Goal: Find contact information: Find contact information

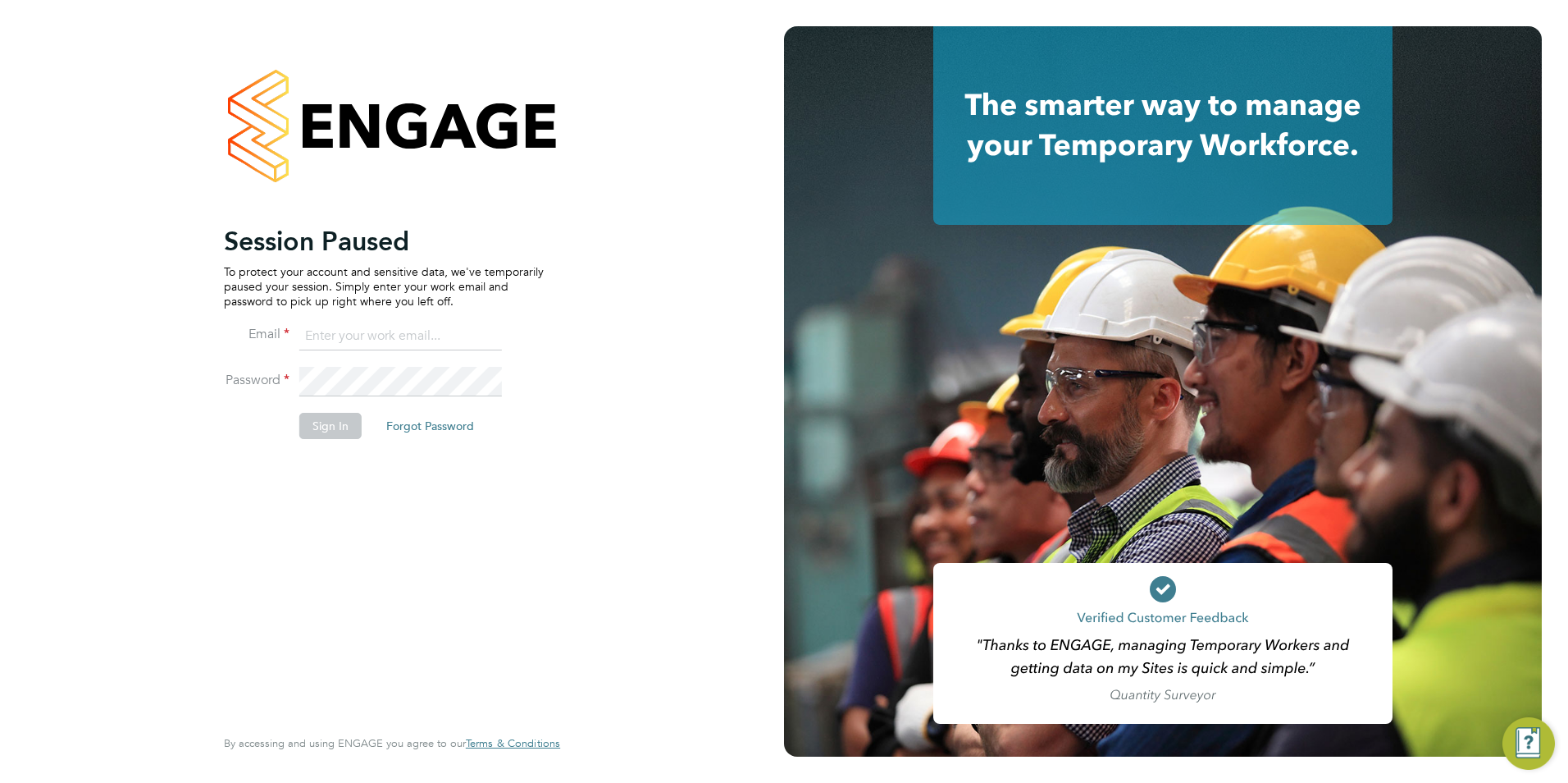
type input "emma@carbonrecruitment.co.uk"
click at [350, 413] on button "Sign In" at bounding box center [331, 426] width 62 height 27
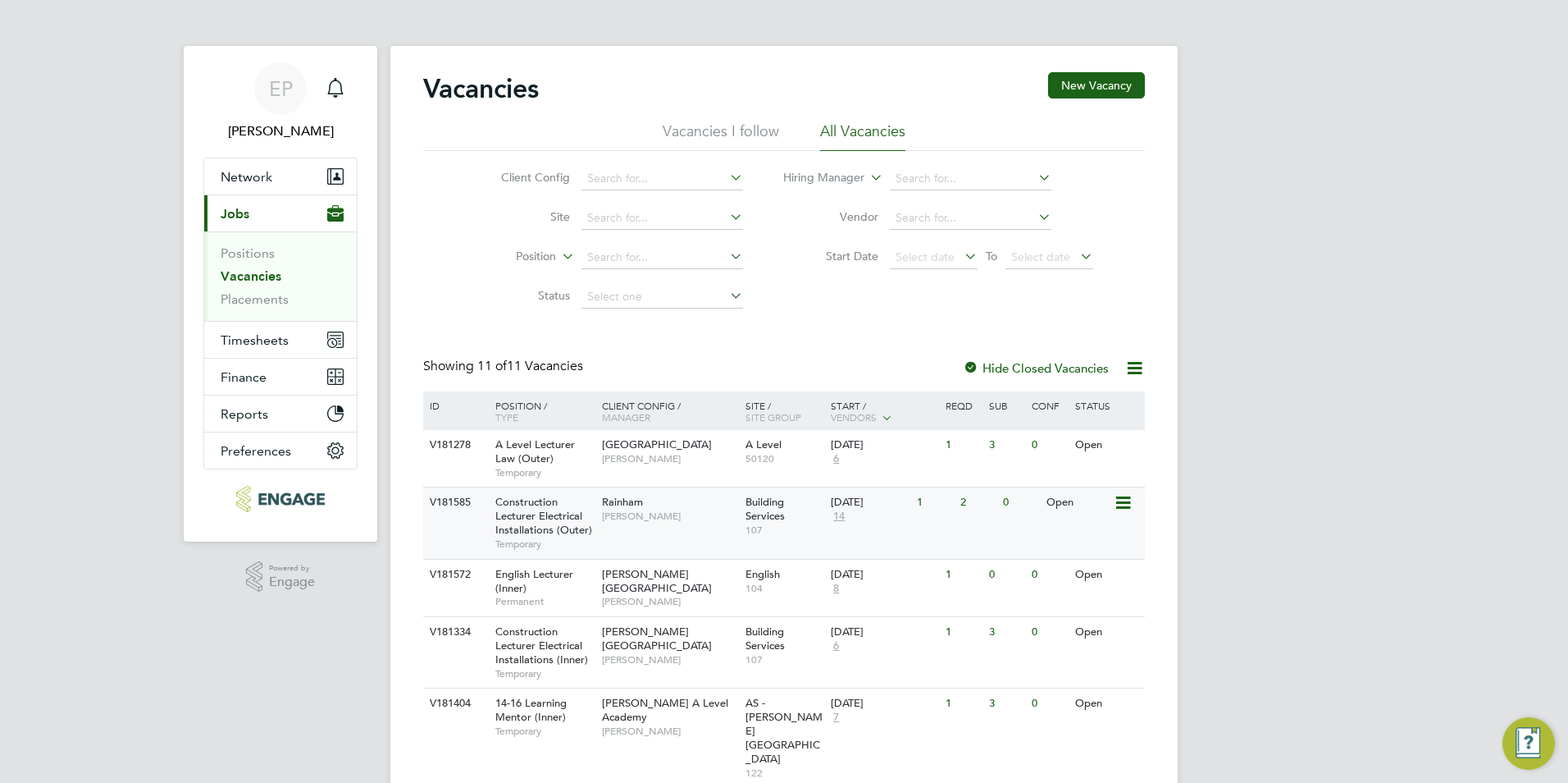
click at [700, 523] on div "Rainham Ian Rist" at bounding box center [669, 509] width 143 height 43
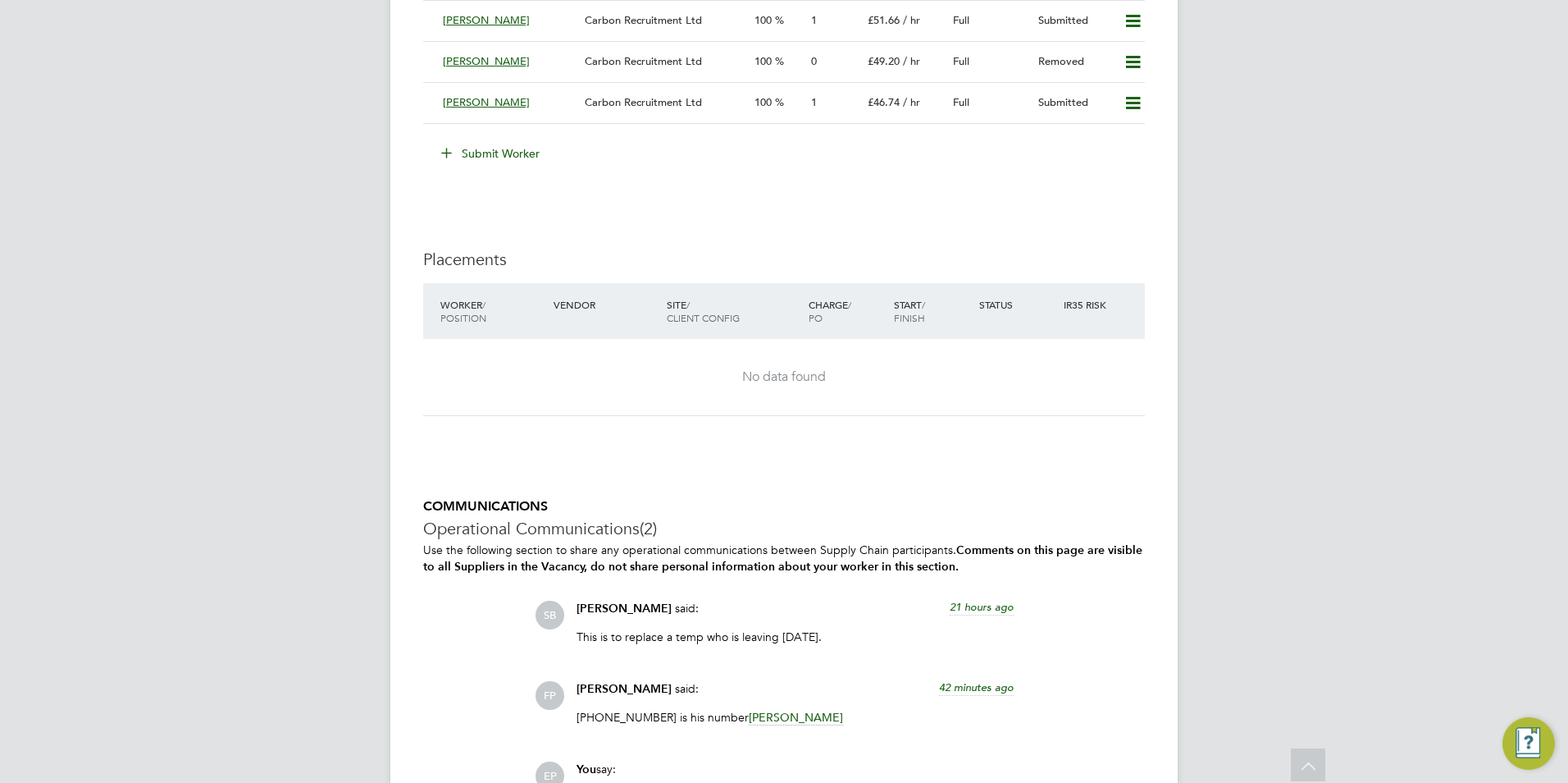
scroll to position [3432, 0]
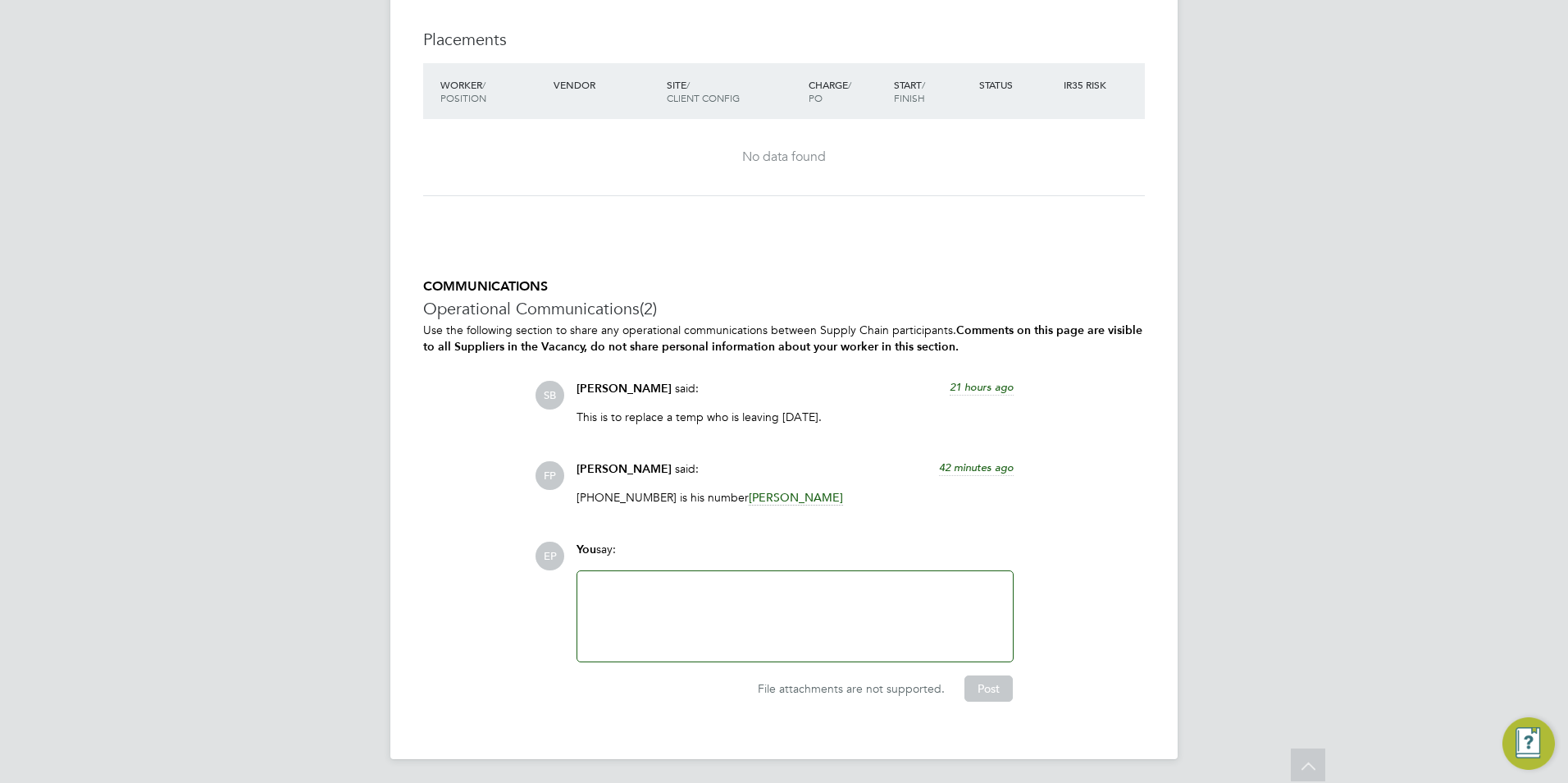
click at [613, 498] on p "[PHONE_NUMBER] is his number [PERSON_NAME]" at bounding box center [794, 496] width 437 height 15
copy p "07775613433"
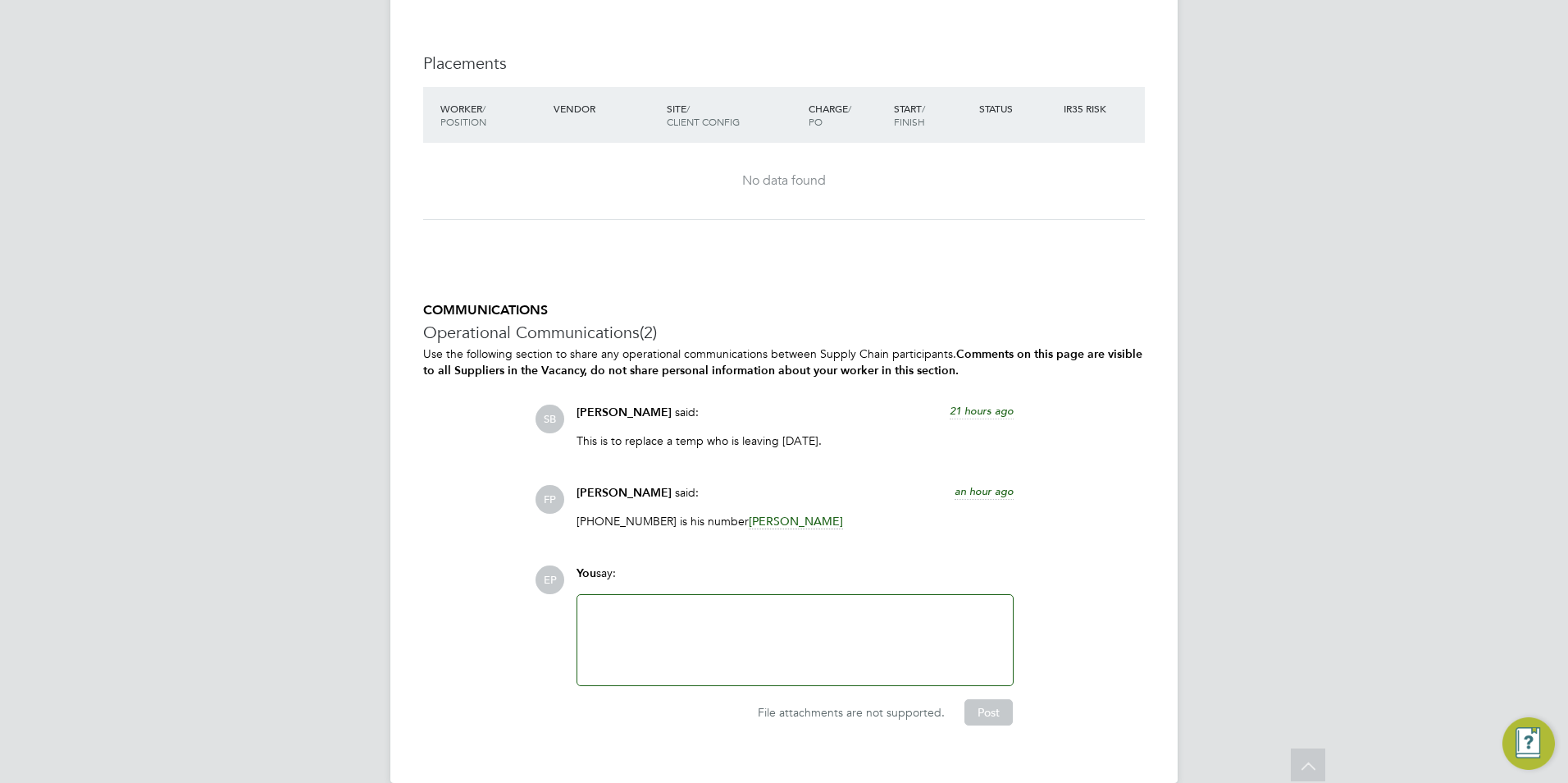
scroll to position [3432, 0]
